Goal: Task Accomplishment & Management: Manage account settings

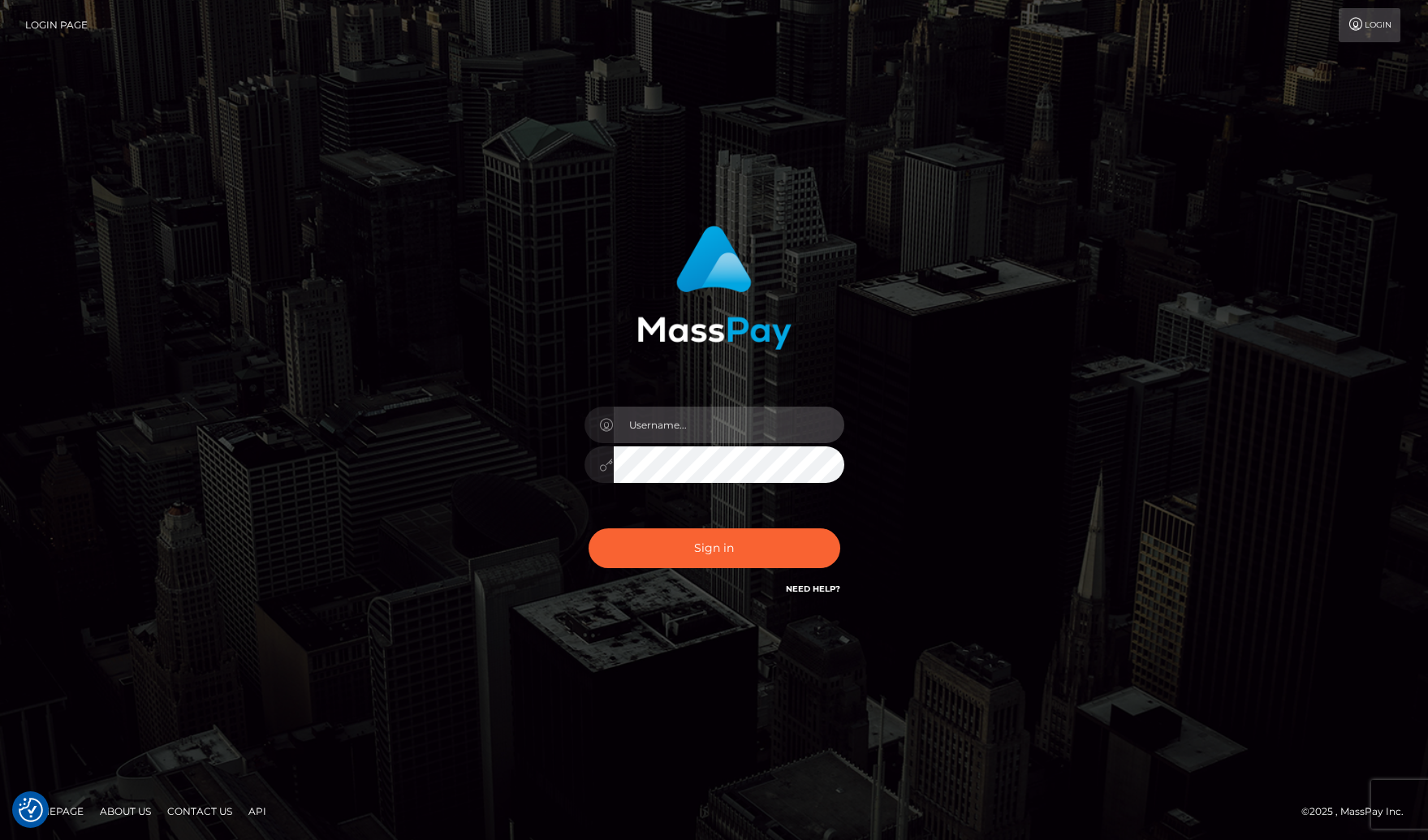
click at [692, 431] on input "text" at bounding box center [729, 425] width 230 height 36
type input "Sameer.megabonanza"
click at [589, 529] on button "Sign in" at bounding box center [714, 548] width 252 height 40
click at [749, 422] on input "text" at bounding box center [729, 425] width 230 height 36
type input "Sameer.megabonanza"
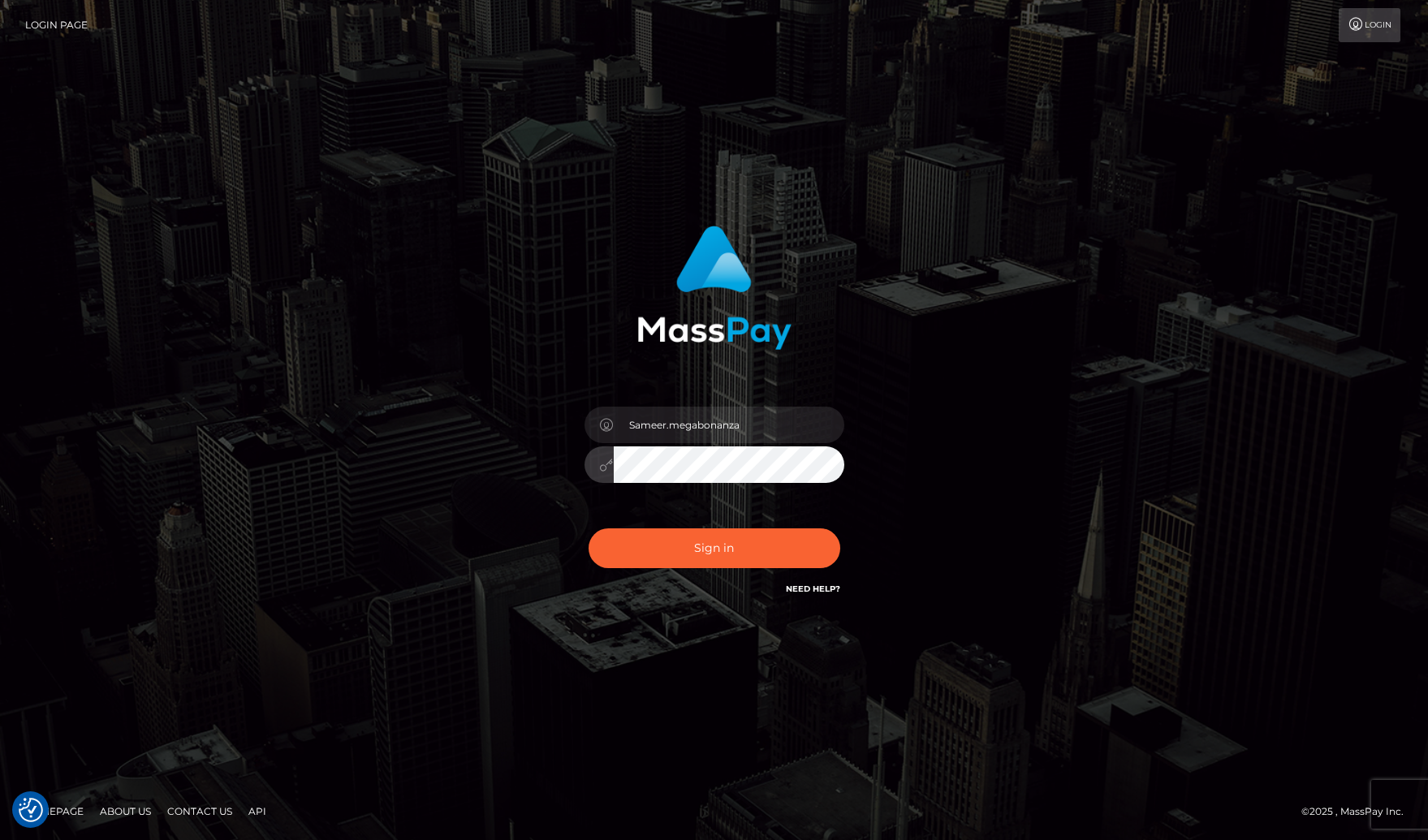
click at [589, 529] on button "Sign in" at bounding box center [714, 548] width 252 height 40
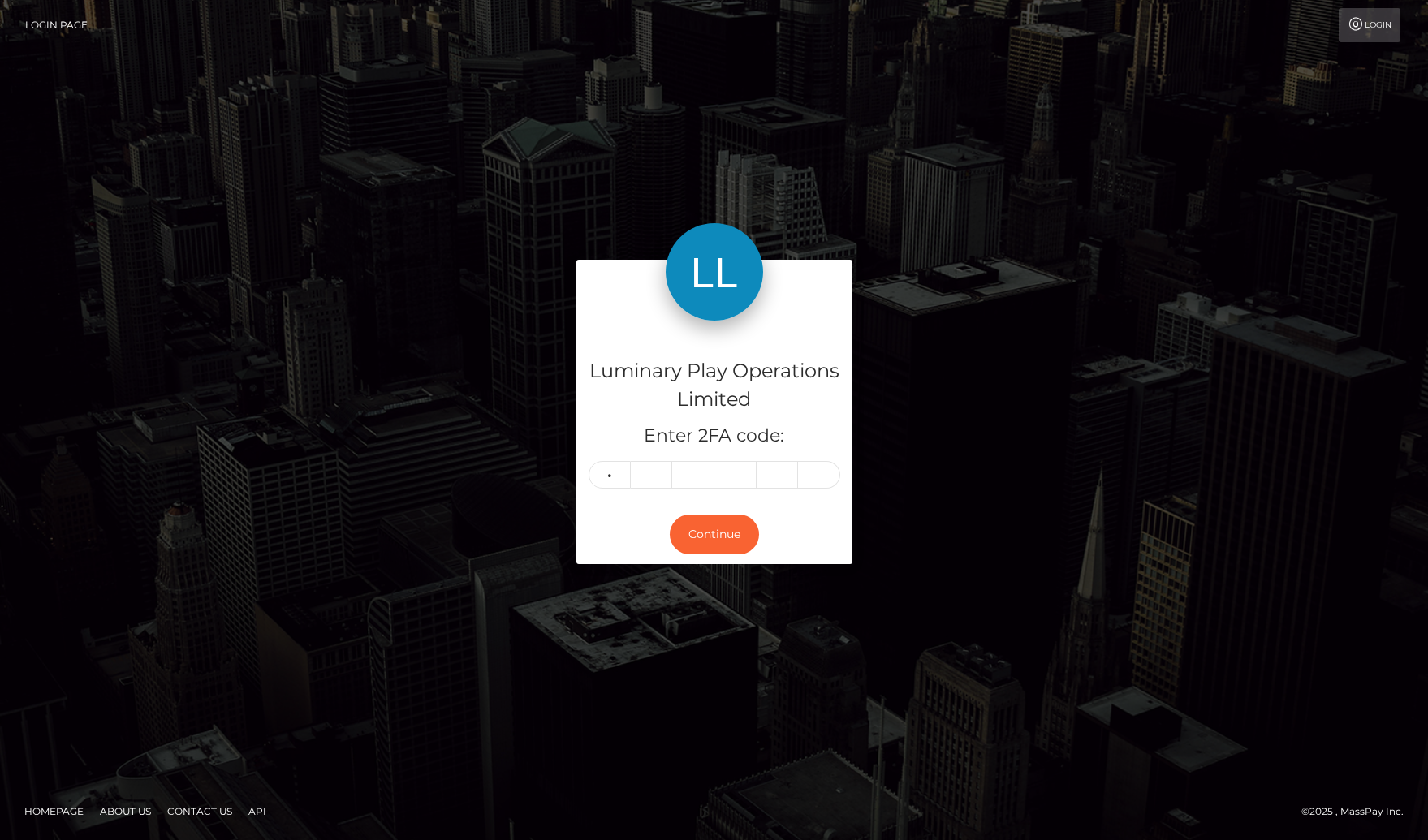
type input "6"
type input "9"
type input "7"
type input "8"
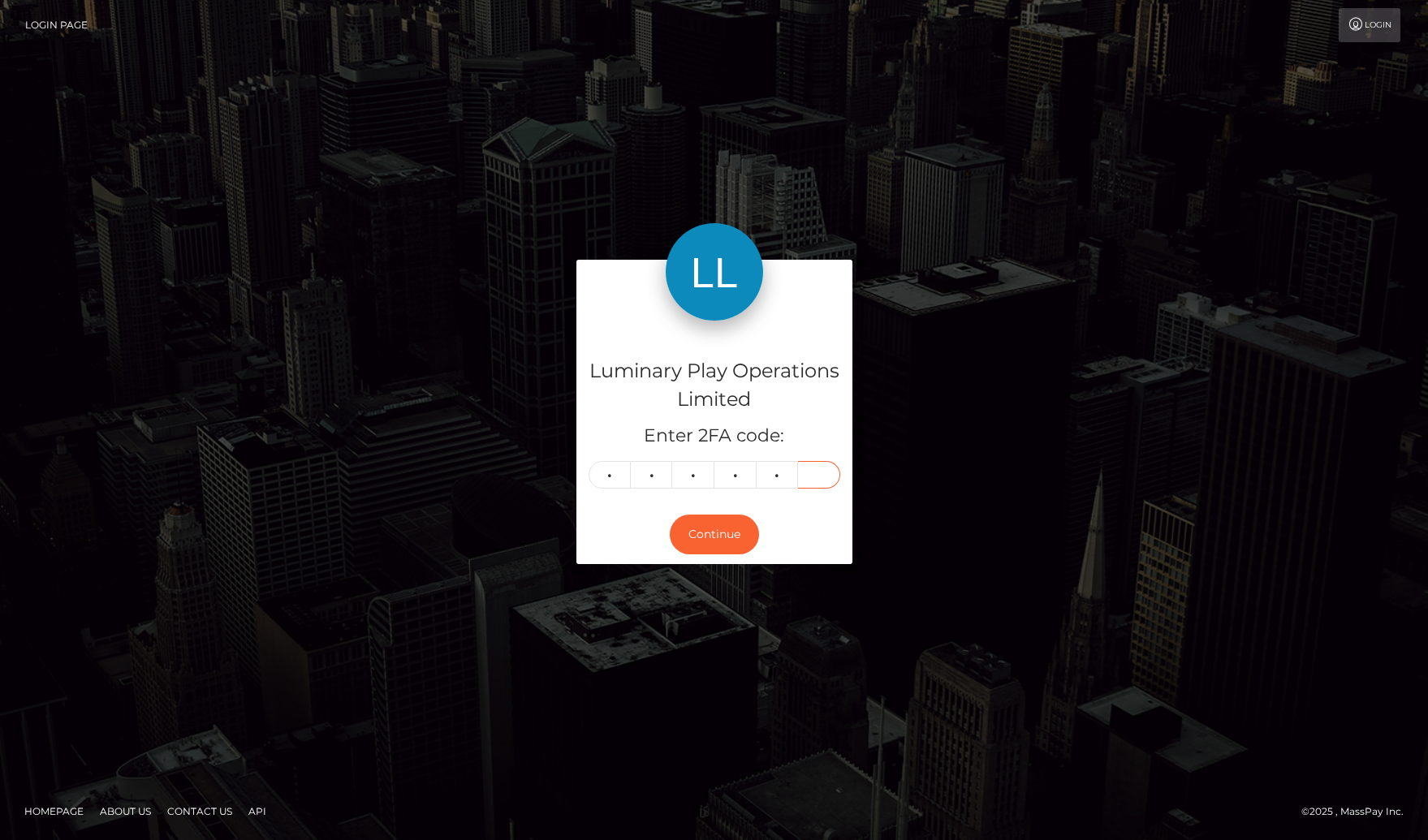
type input "9"
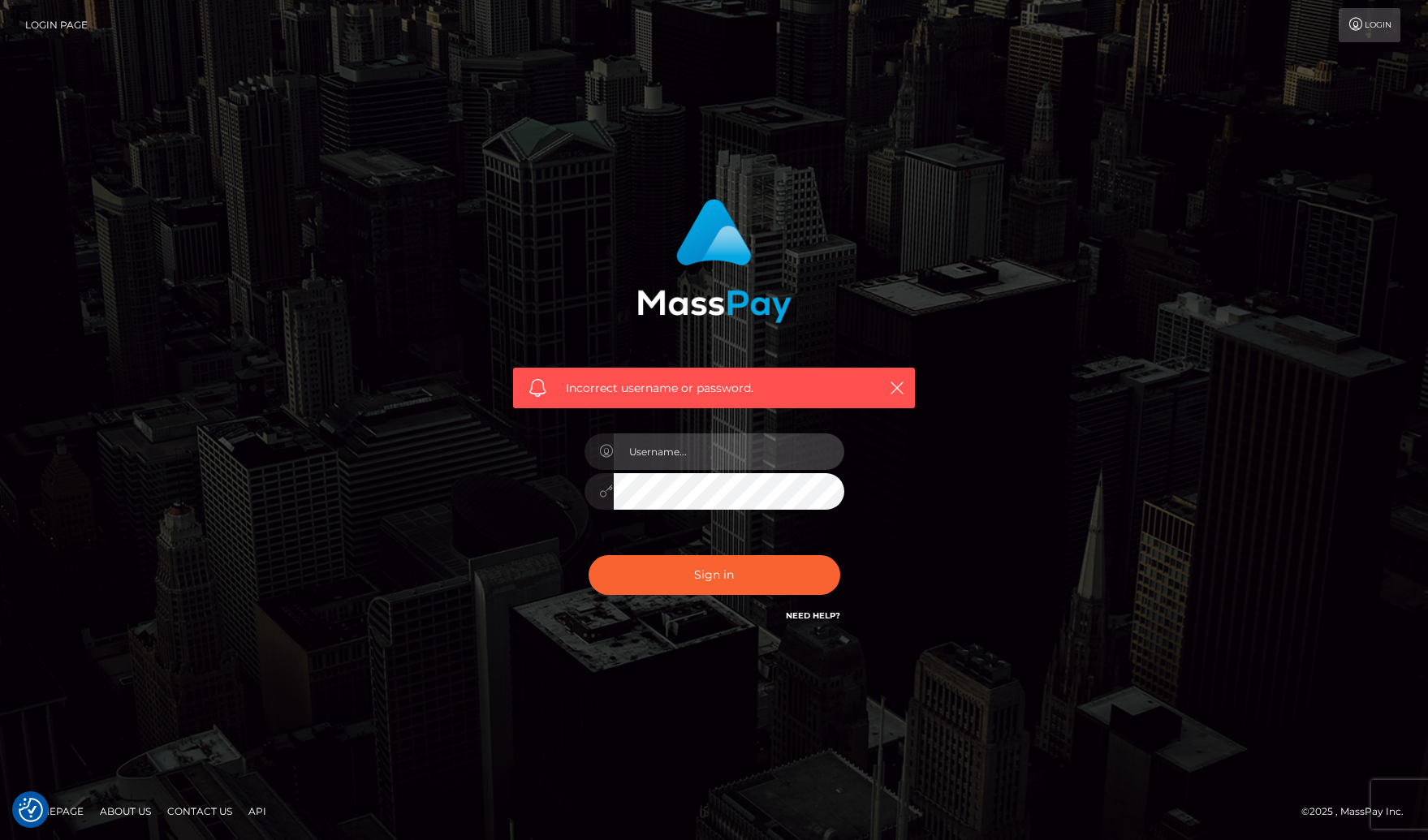
click at [785, 466] on input "text" at bounding box center [729, 452] width 230 height 36
type input "Sameer.megabonanza"
click at [589, 555] on button "Sign in" at bounding box center [714, 575] width 252 height 40
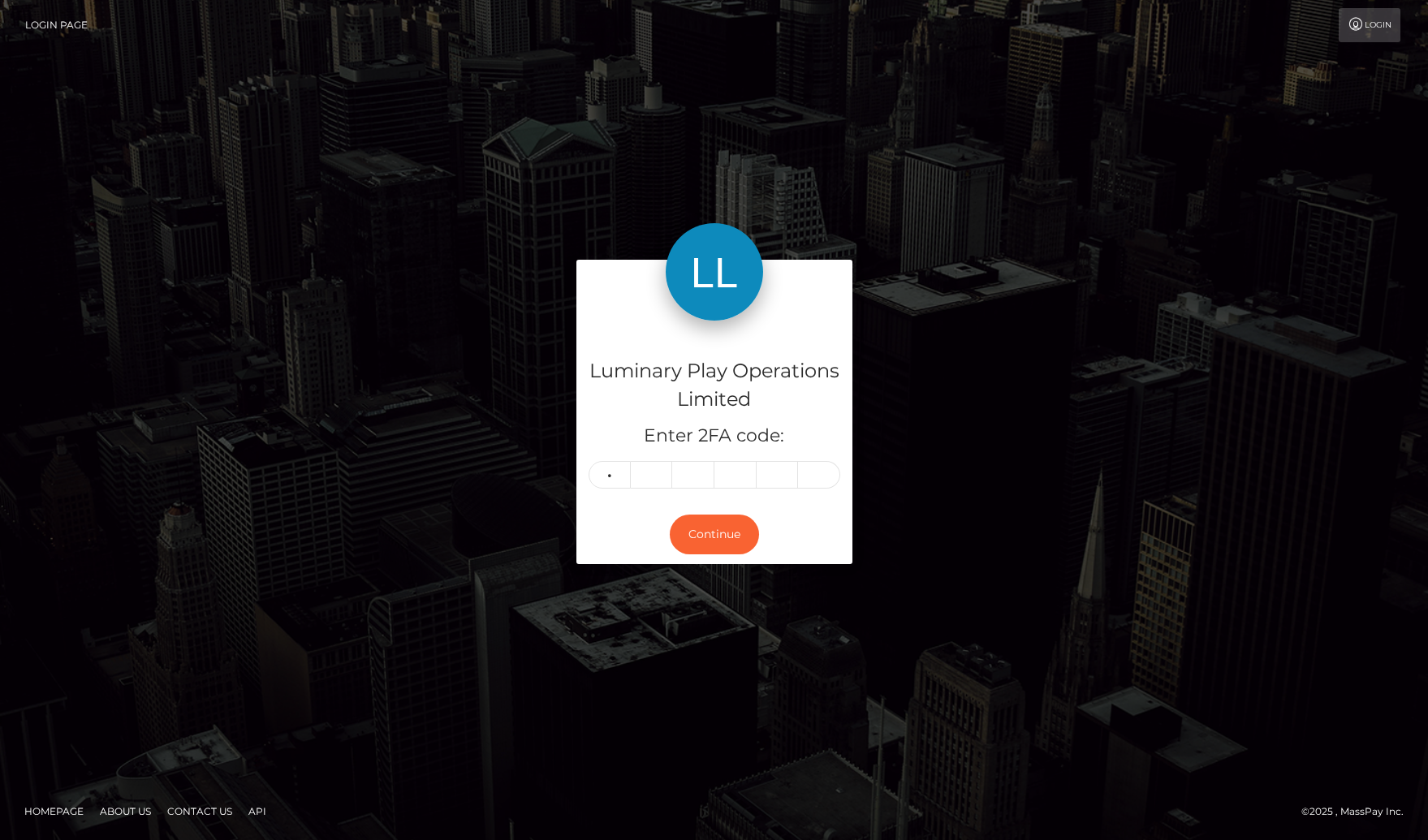
type input "1"
type input "0"
type input "3"
type input "9"
type input "5"
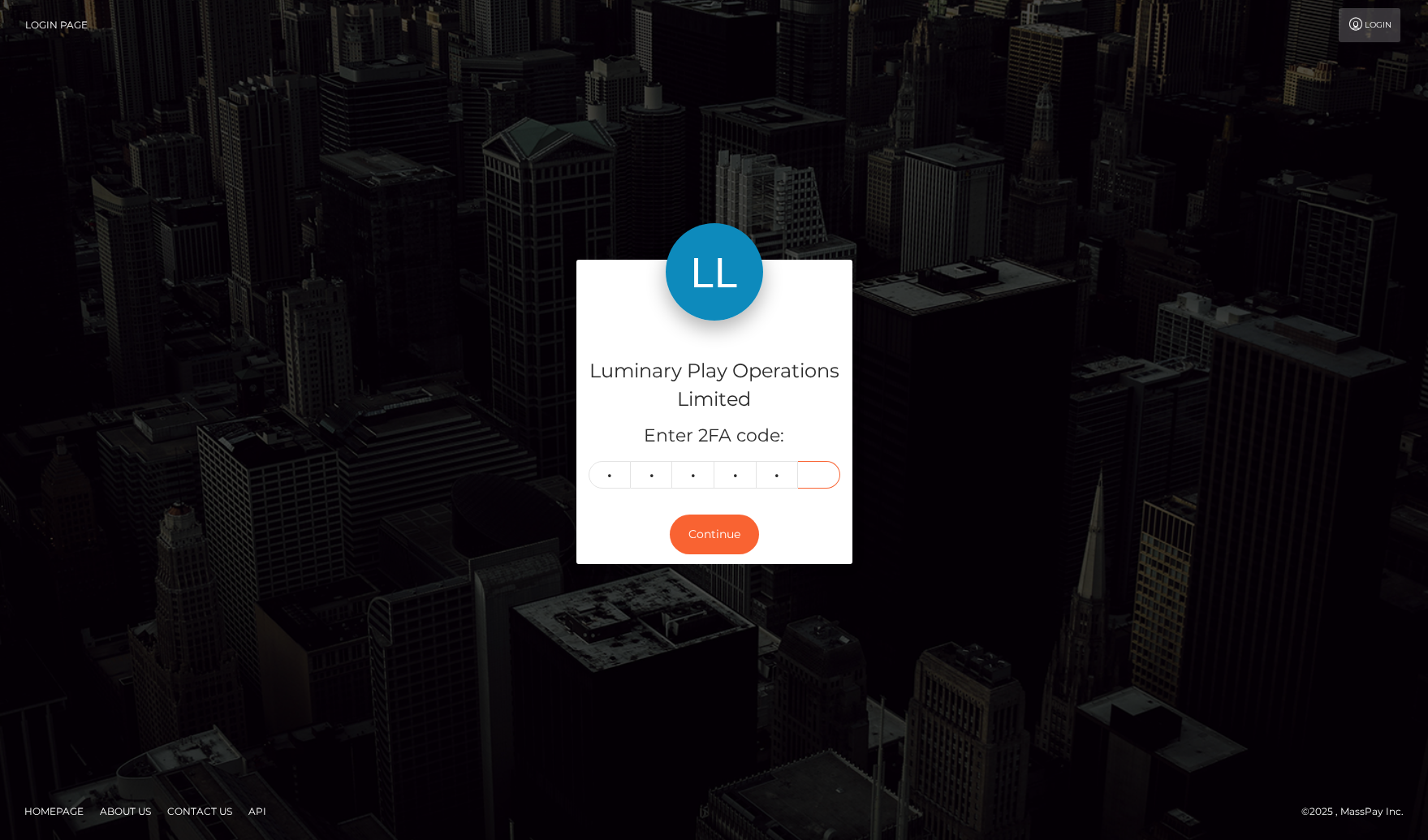
type input "2"
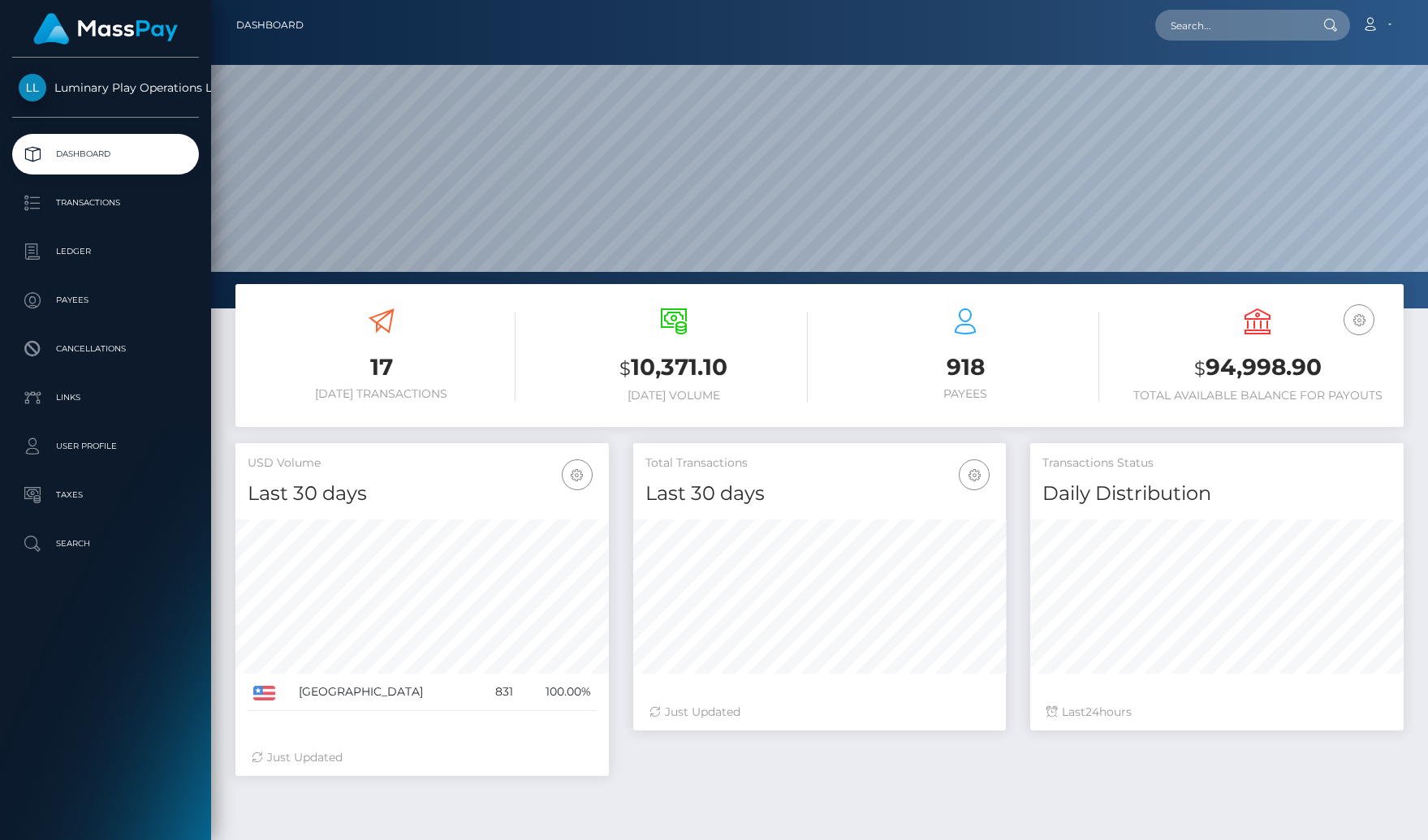
scroll to position [288, 373]
click at [115, 214] on p "Transactions" at bounding box center [106, 202] width 174 height 24
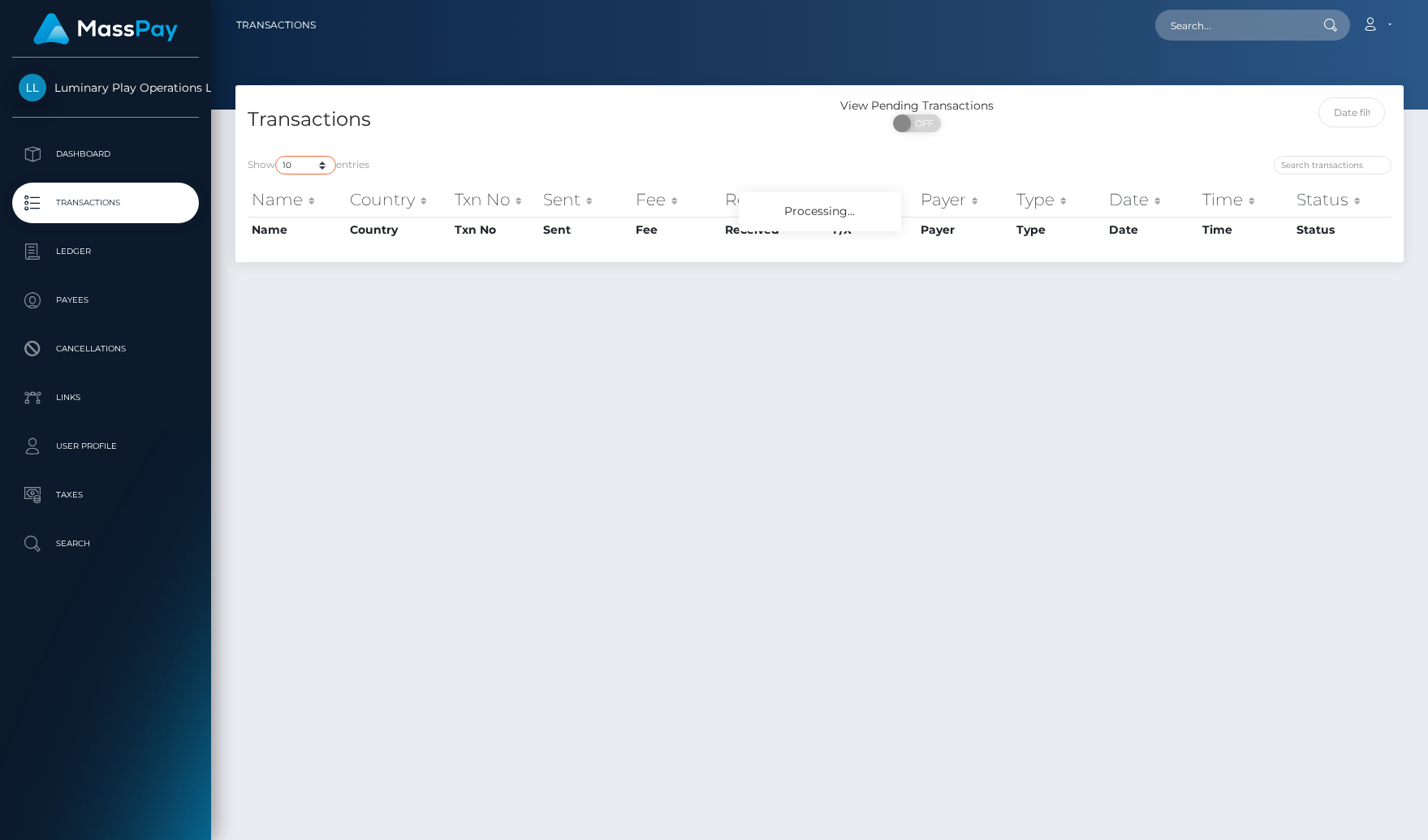
click at [303, 165] on select "10 25 50 100 250 500 1,000 3,500" at bounding box center [306, 165] width 61 height 19
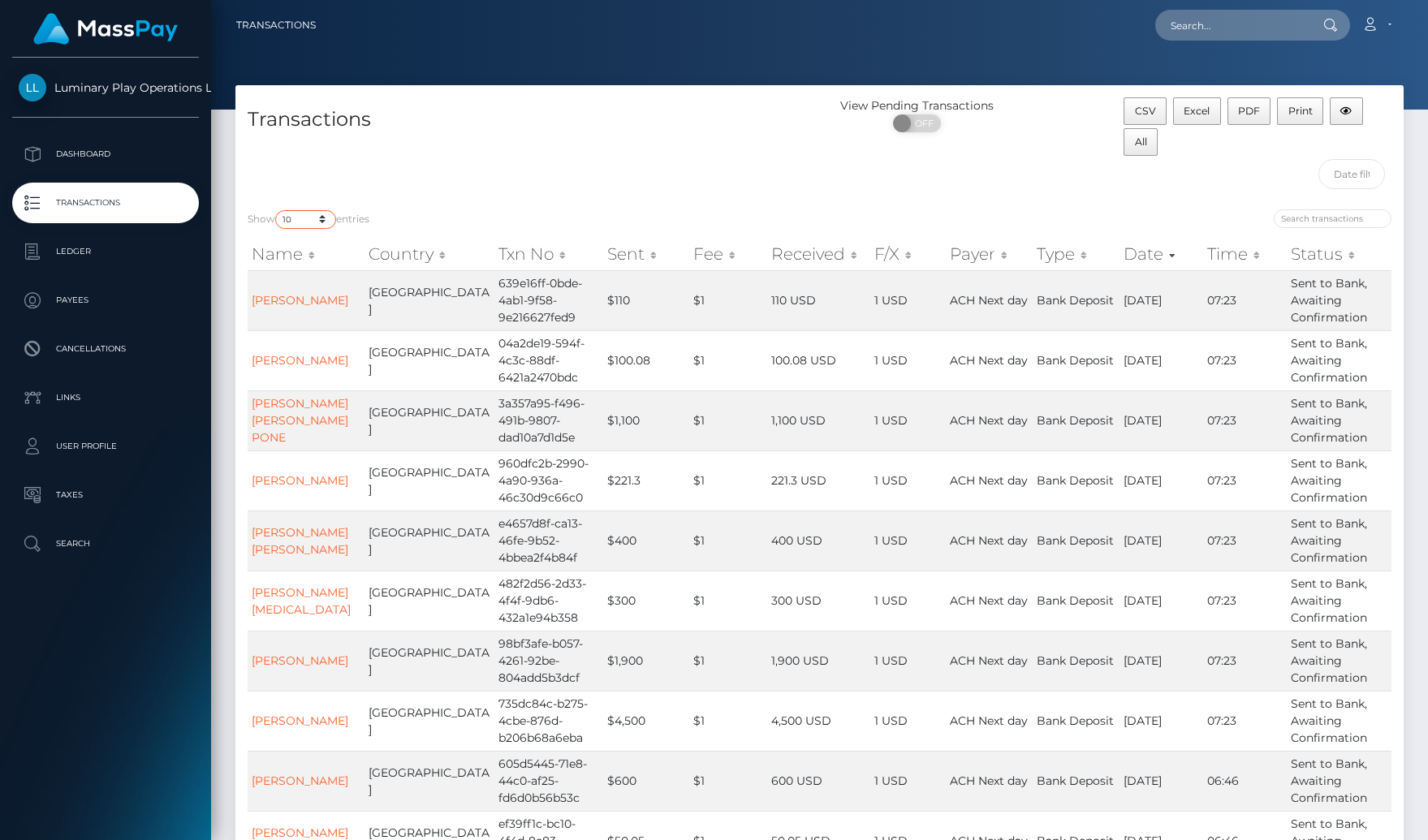
select select "3500"
click at [277, 210] on select "10 25 50 100 250 500 1,000 3,500" at bounding box center [306, 220] width 61 height 19
click at [517, 163] on div "Transactions" at bounding box center [527, 147] width 584 height 99
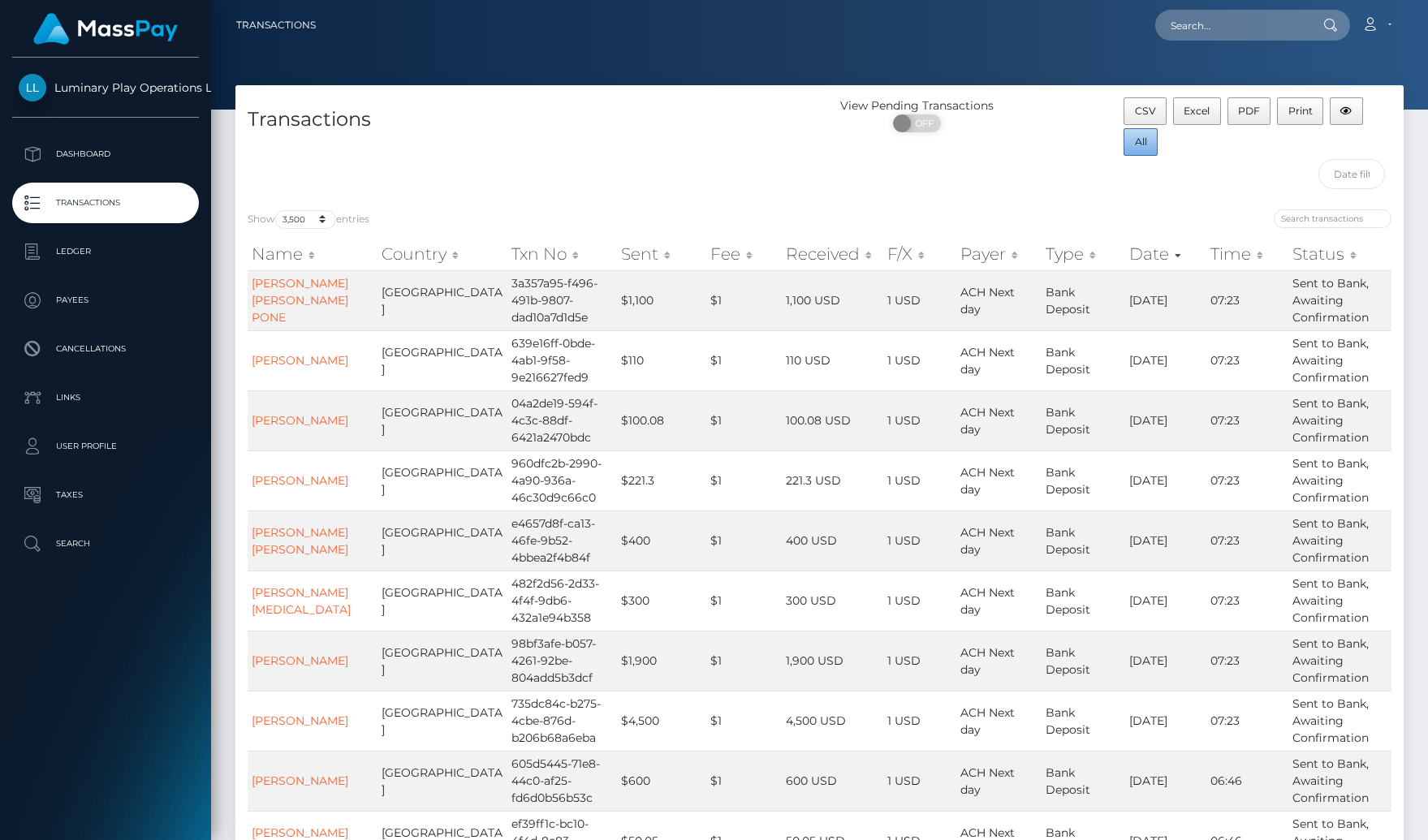
click at [1140, 151] on button "All" at bounding box center [1140, 142] width 34 height 28
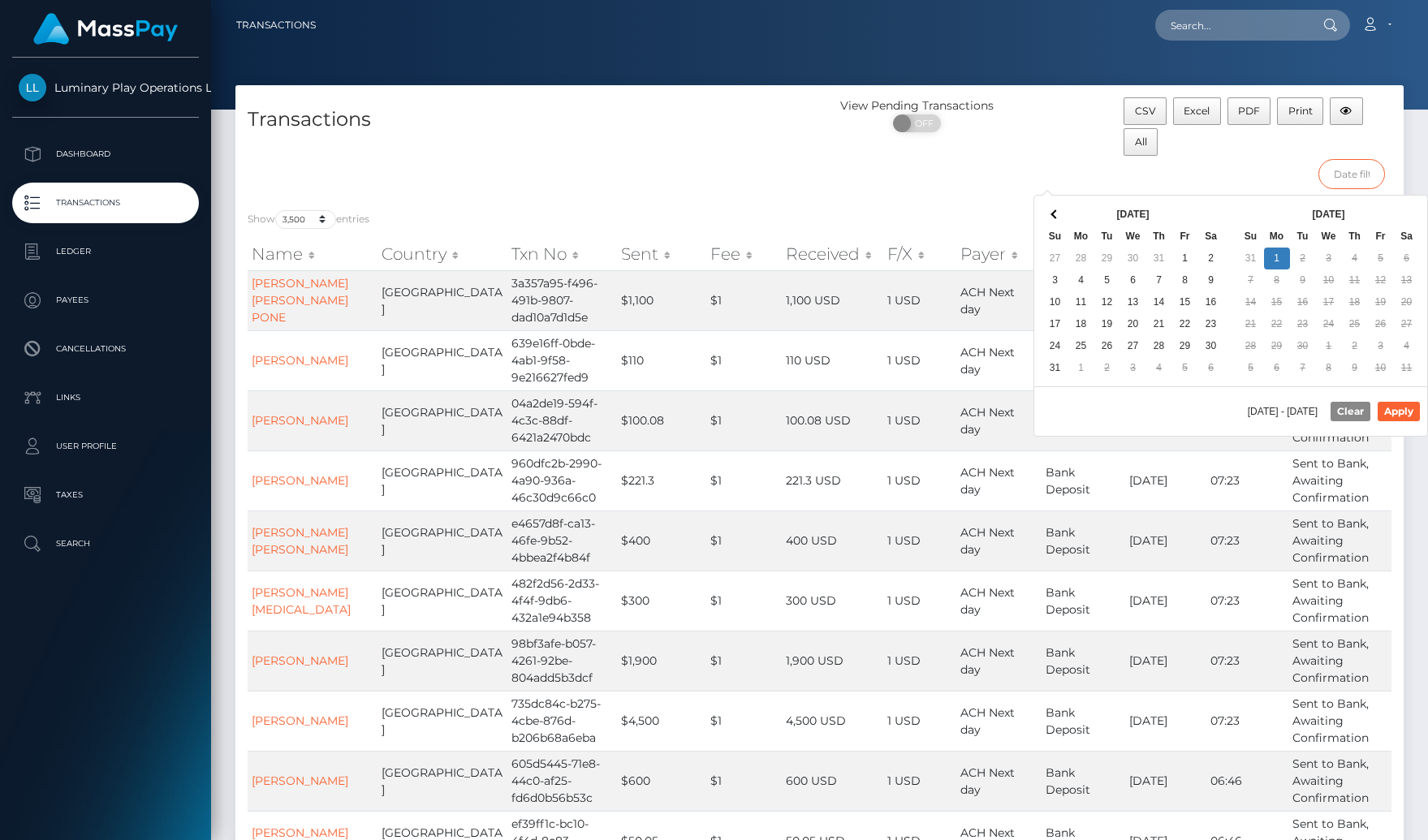
click at [1351, 180] on input "text" at bounding box center [1351, 174] width 67 height 30
click at [1239, 382] on div "[DATE] Su Mo Tu We Th Fr Sa 31 1 2 3 4 5 6 7 8 9 10 11 12 13 14 15 16 17 18 19 …" at bounding box center [1328, 291] width 196 height 190
click at [1028, 126] on div "View Pending Transactions ON OFF" at bounding box center [966, 119] width 293 height 43
